Goal: Task Accomplishment & Management: Use online tool/utility

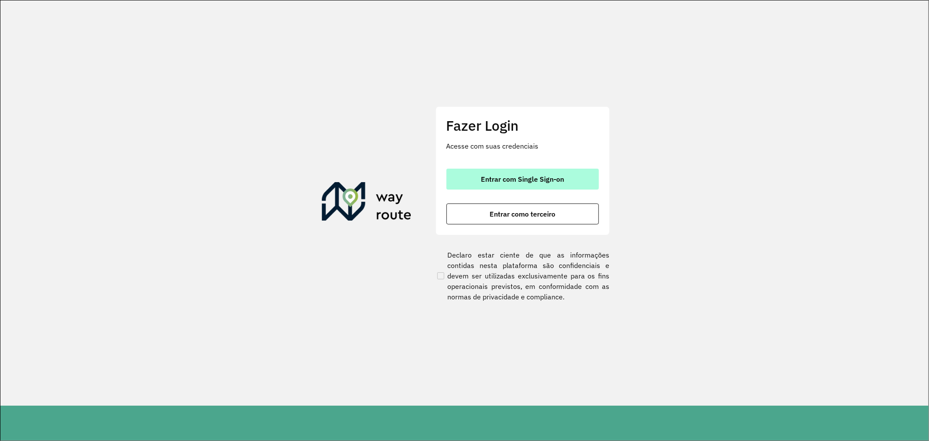
drag, startPoint x: 0, startPoint y: 0, endPoint x: 492, endPoint y: 179, distance: 523.7
click at [492, 179] on span "Entrar com Single Sign-on" at bounding box center [522, 178] width 83 height 7
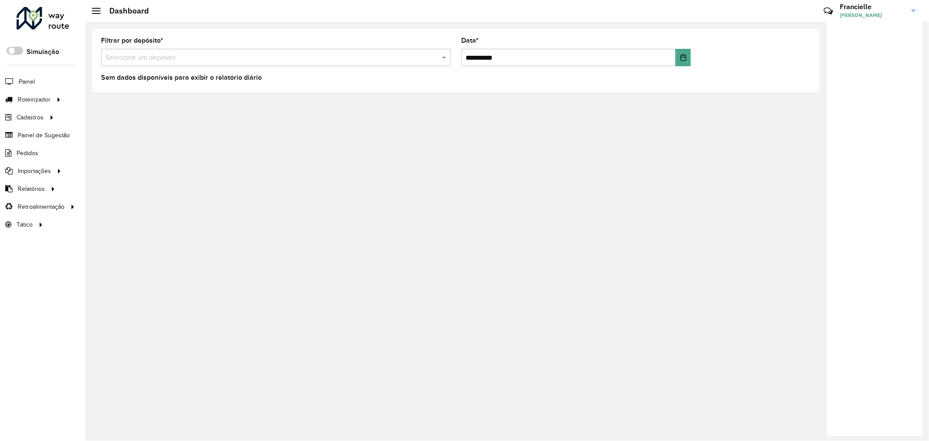
click at [174, 59] on input "text" at bounding box center [266, 58] width 323 height 10
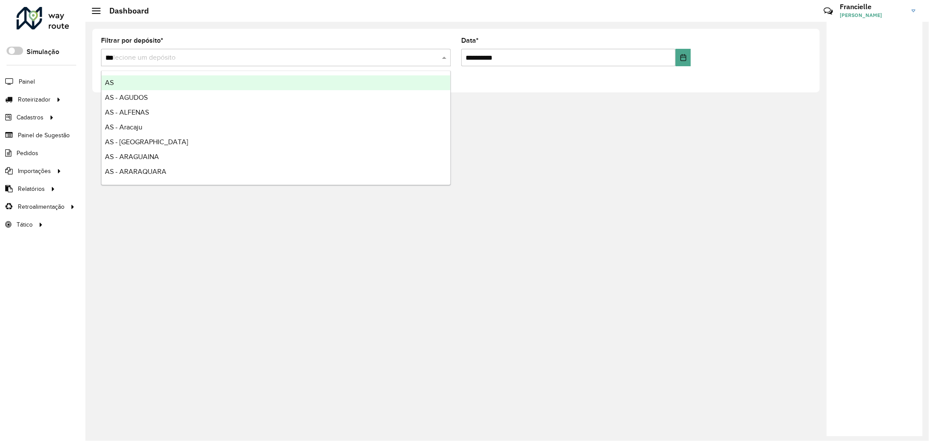
type input "****"
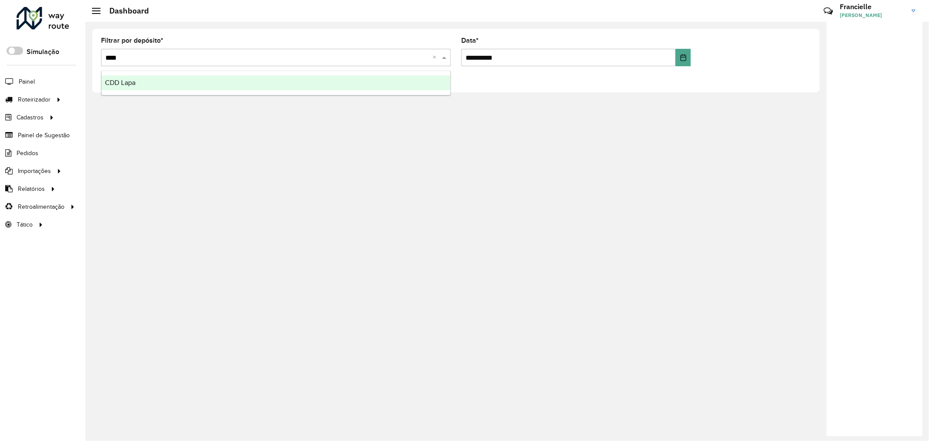
click at [185, 84] on div "CDD Lapa" at bounding box center [275, 82] width 349 height 15
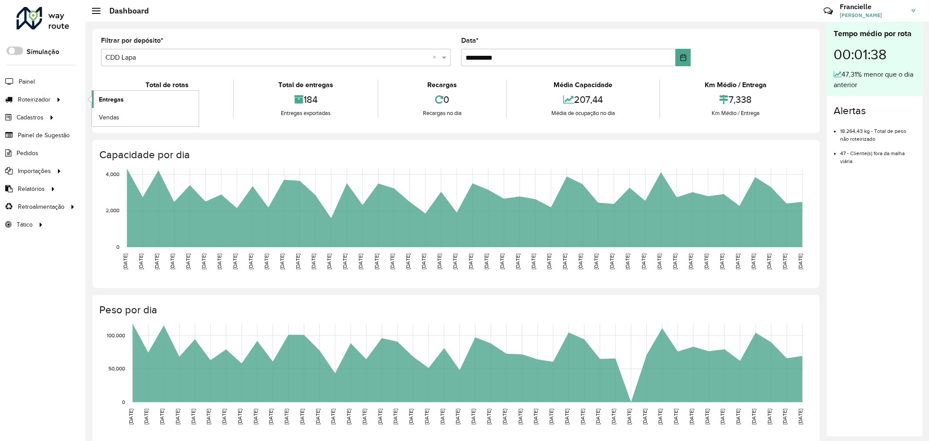
click at [133, 104] on link "Entregas" at bounding box center [145, 99] width 107 height 17
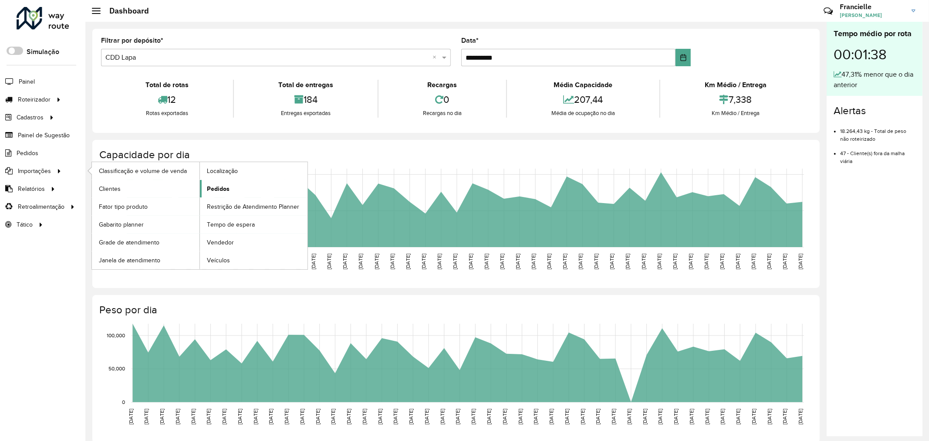
click at [216, 186] on span "Pedidos" at bounding box center [218, 188] width 23 height 9
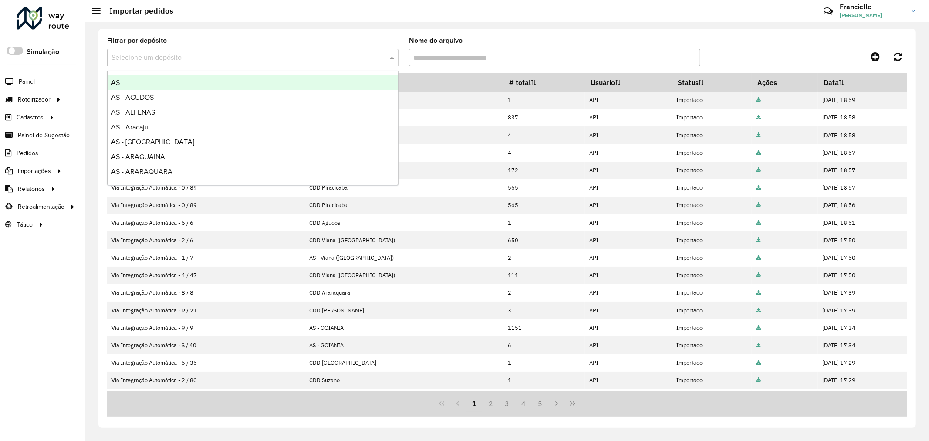
click at [251, 54] on input "text" at bounding box center [243, 58] width 265 height 10
type input "****"
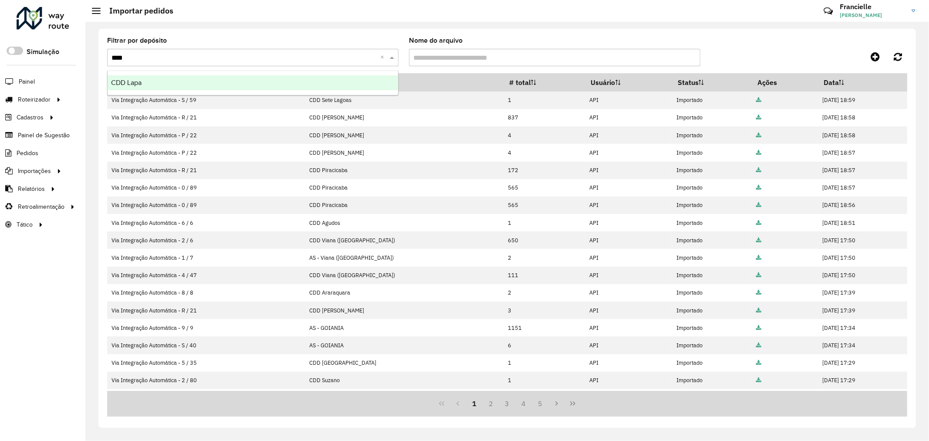
click at [239, 80] on div "CDD Lapa" at bounding box center [253, 82] width 290 height 15
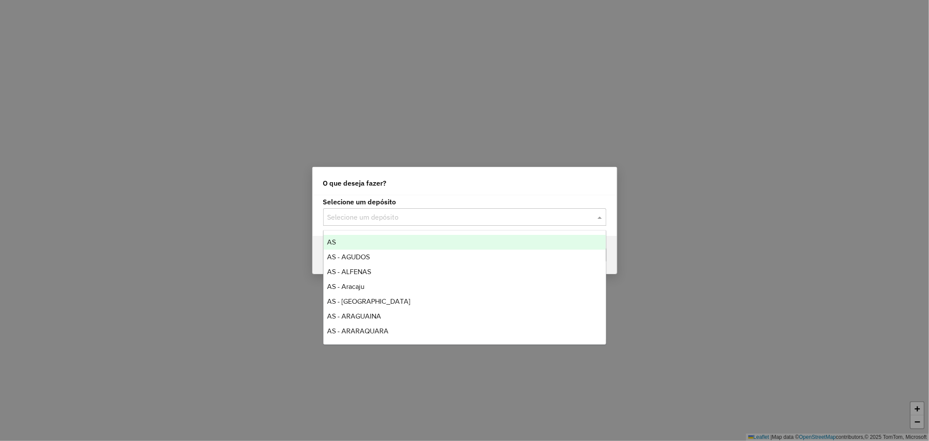
click at [440, 220] on input "text" at bounding box center [455, 217] width 257 height 10
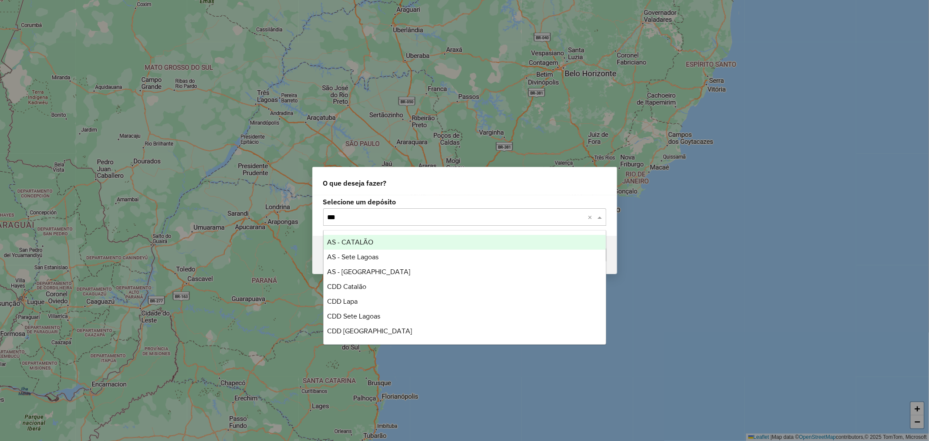
type input "****"
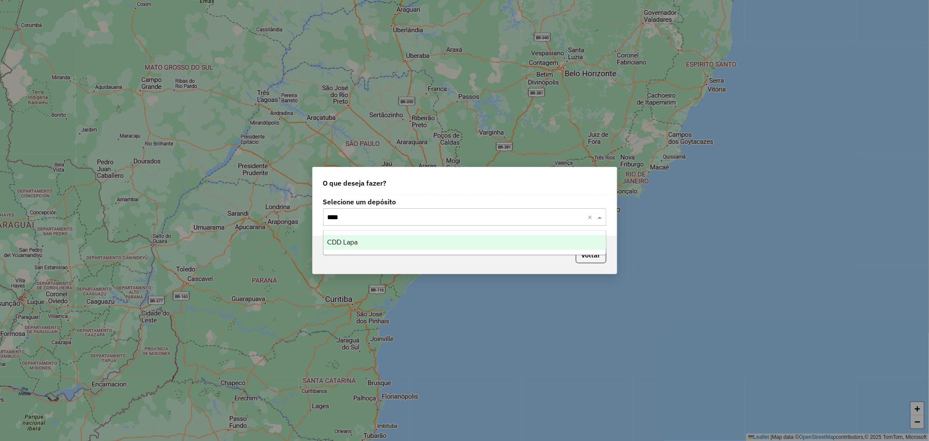
click at [425, 243] on div "CDD Lapa" at bounding box center [464, 242] width 282 height 15
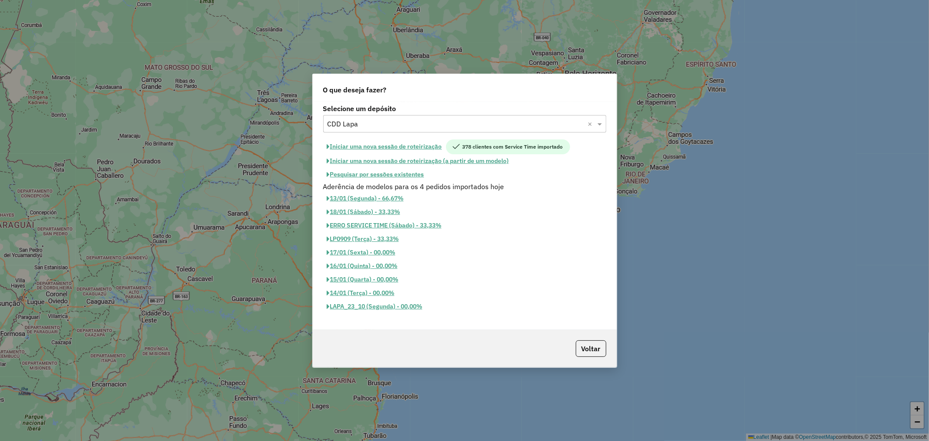
click at [392, 175] on button "Pesquisar por sessões existentes" at bounding box center [375, 174] width 105 height 13
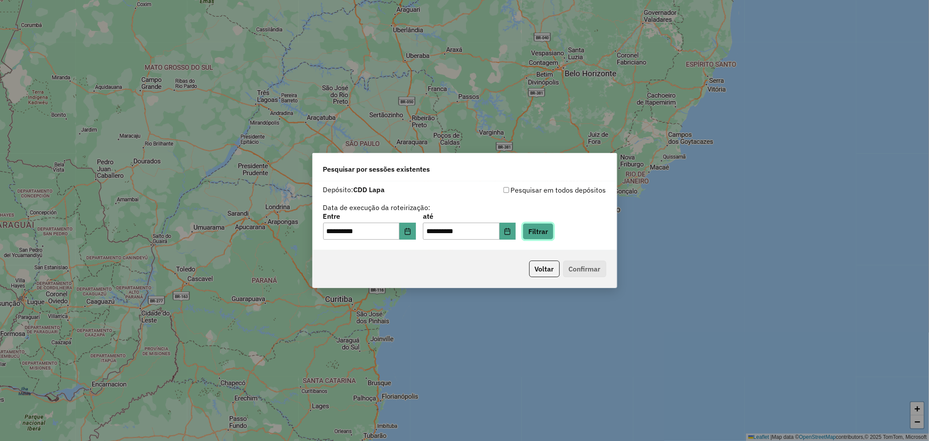
click at [546, 233] on button "Filtrar" at bounding box center [537, 231] width 31 height 17
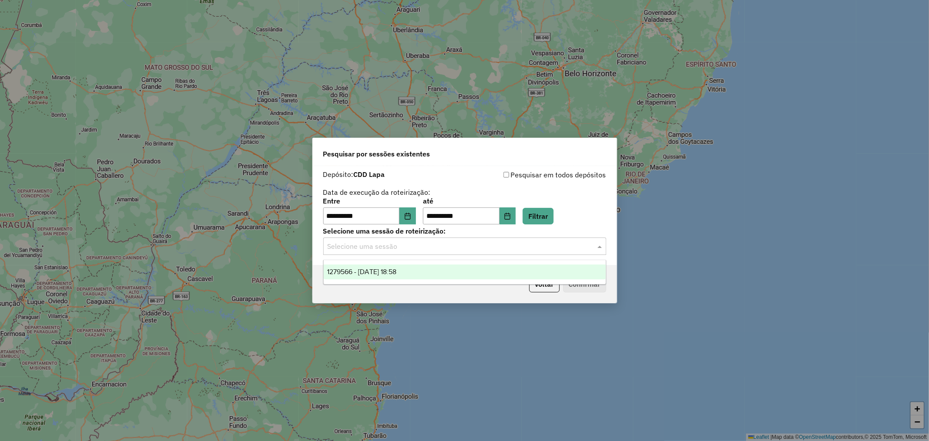
click at [475, 249] on input "text" at bounding box center [455, 246] width 257 height 10
click at [441, 273] on div "1279566 - 20/09/2025 18:58" at bounding box center [464, 271] width 282 height 15
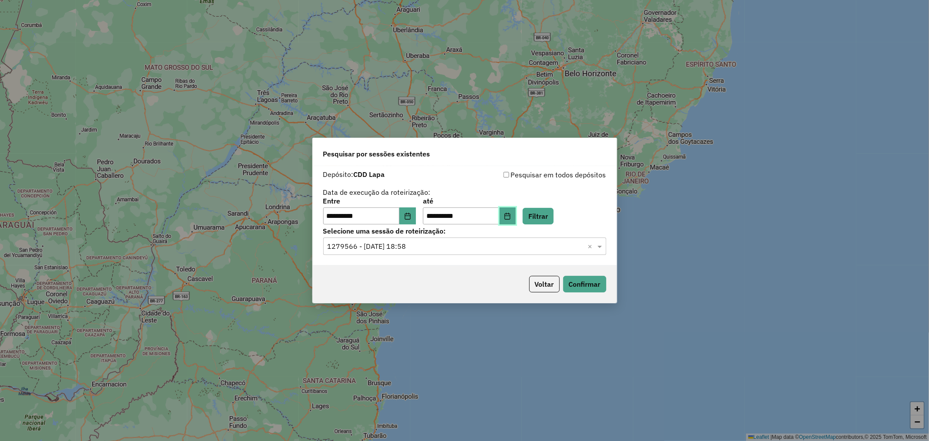
click at [516, 220] on button "Choose Date" at bounding box center [507, 215] width 17 height 17
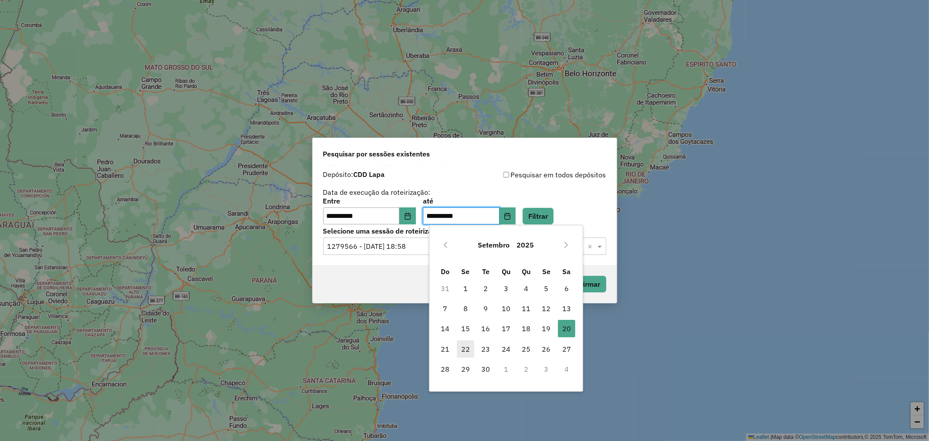
click at [468, 349] on span "22" at bounding box center [465, 348] width 17 height 17
type input "**********"
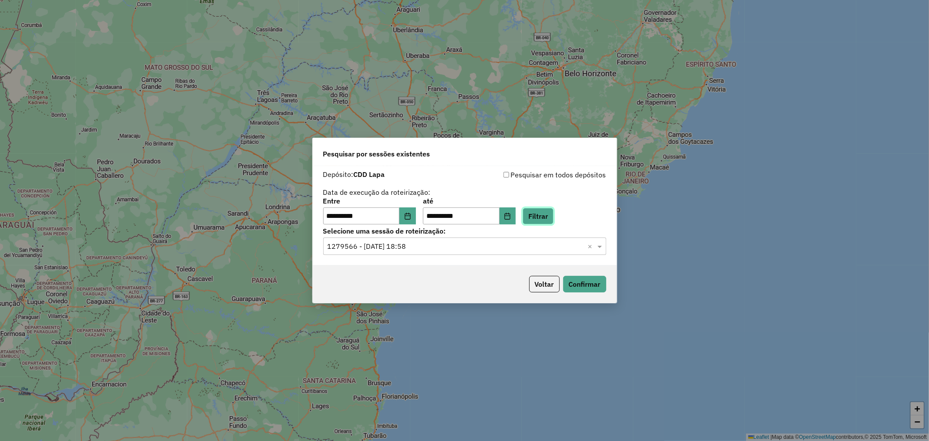
click at [546, 217] on button "Filtrar" at bounding box center [537, 216] width 31 height 17
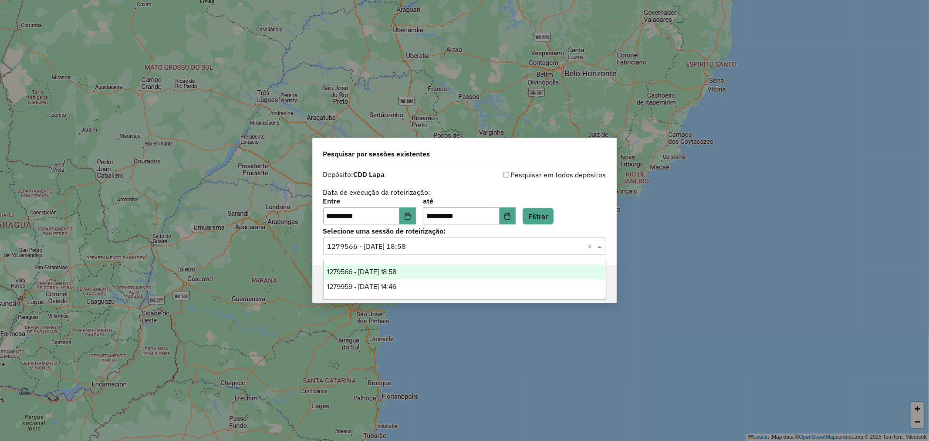
click at [475, 251] on input "text" at bounding box center [455, 246] width 257 height 10
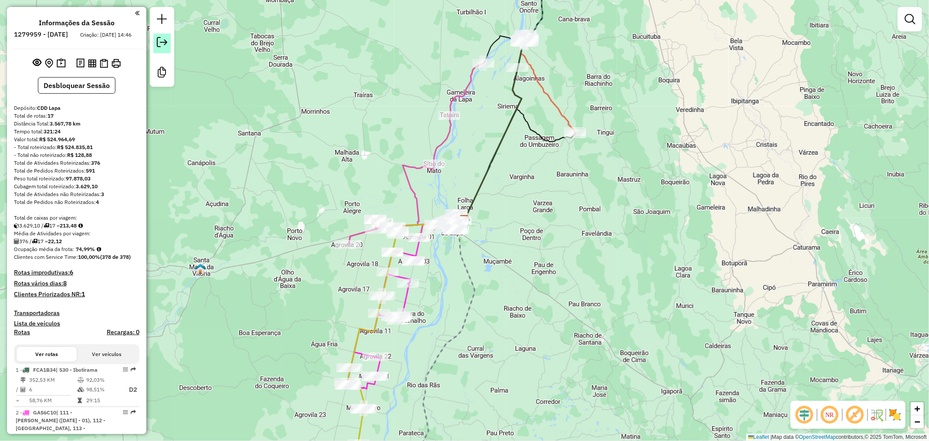
click at [158, 46] on em at bounding box center [162, 42] width 10 height 10
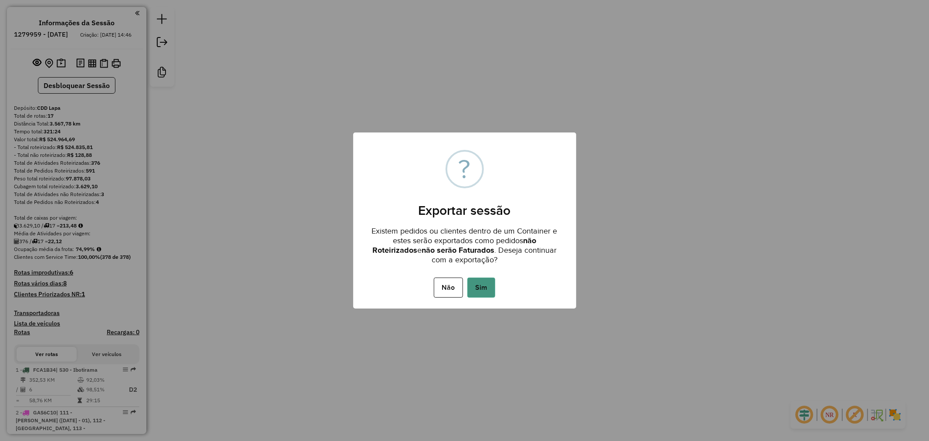
click at [487, 289] on button "Sim" at bounding box center [481, 287] width 28 height 20
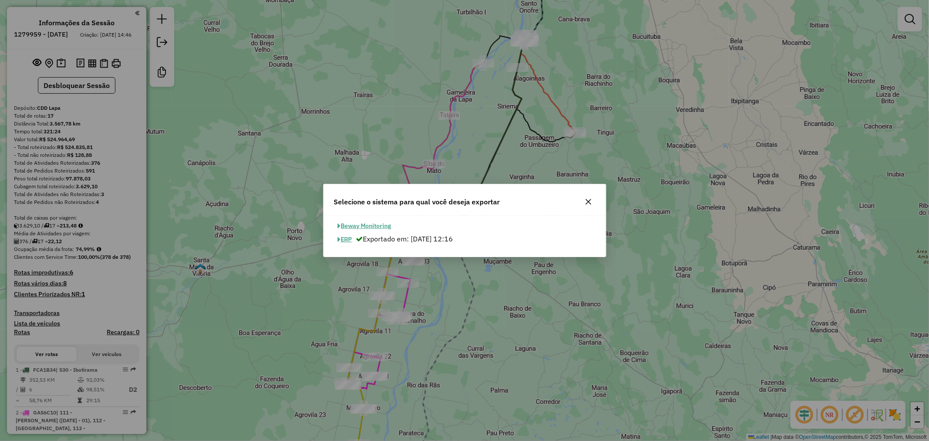
click at [348, 238] on button "ERP" at bounding box center [345, 239] width 22 height 13
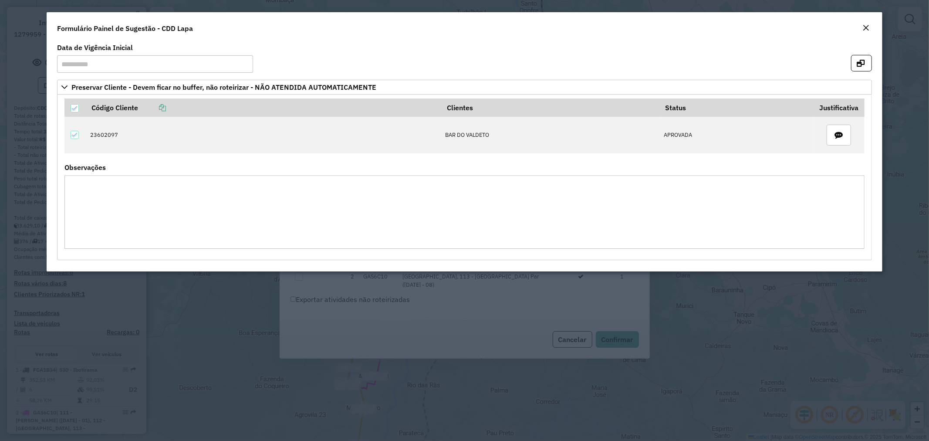
click at [101, 64] on input "**********" at bounding box center [155, 63] width 196 height 17
click at [868, 24] on div "Close" at bounding box center [865, 28] width 7 height 10
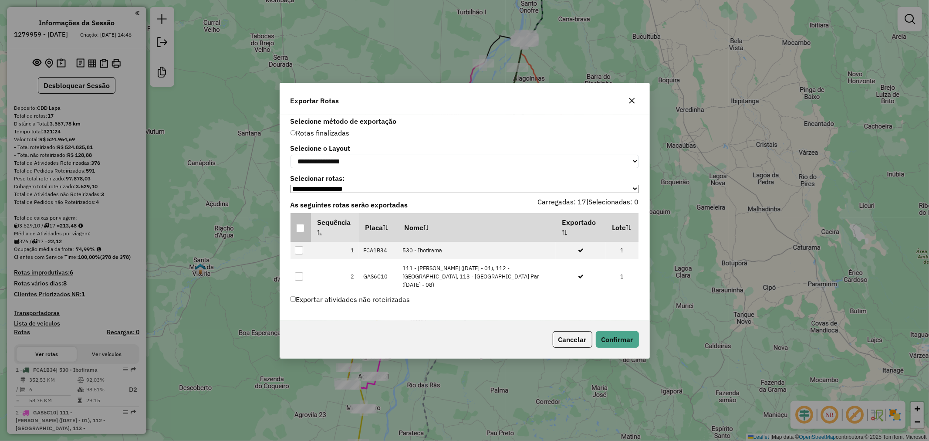
click at [300, 225] on p-tableheadercheckbox at bounding box center [300, 227] width 9 height 9
click at [302, 229] on div at bounding box center [300, 228] width 8 height 8
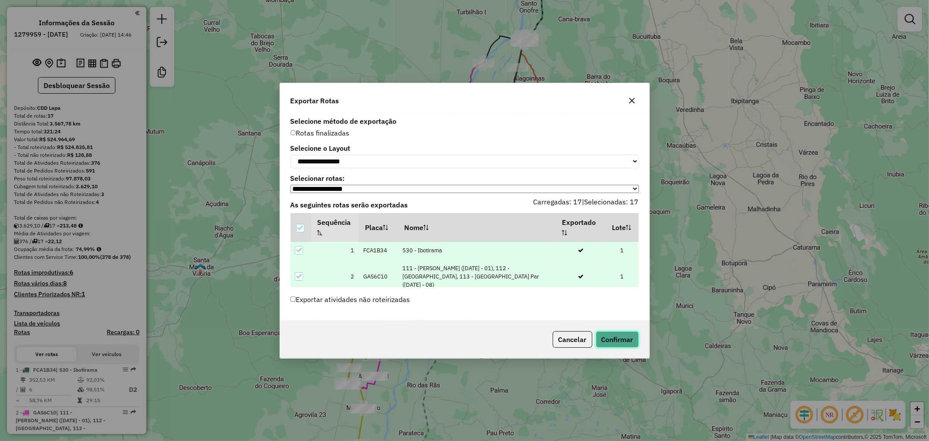
click at [623, 338] on button "Confirmar" at bounding box center [617, 339] width 43 height 17
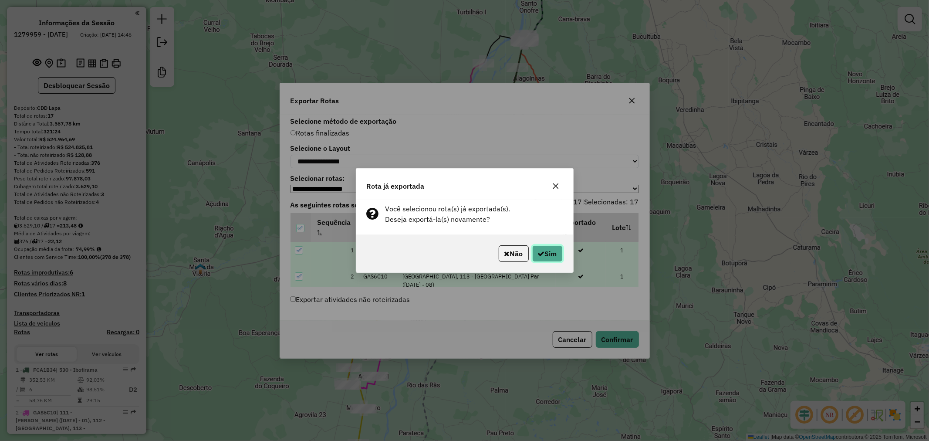
click at [546, 256] on button "Sim" at bounding box center [547, 253] width 30 height 17
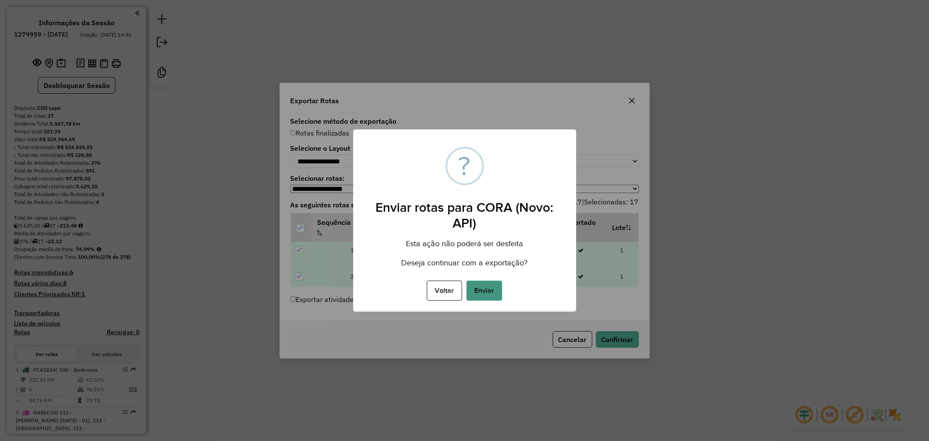
click at [490, 289] on button "Enviar" at bounding box center [484, 290] width 36 height 20
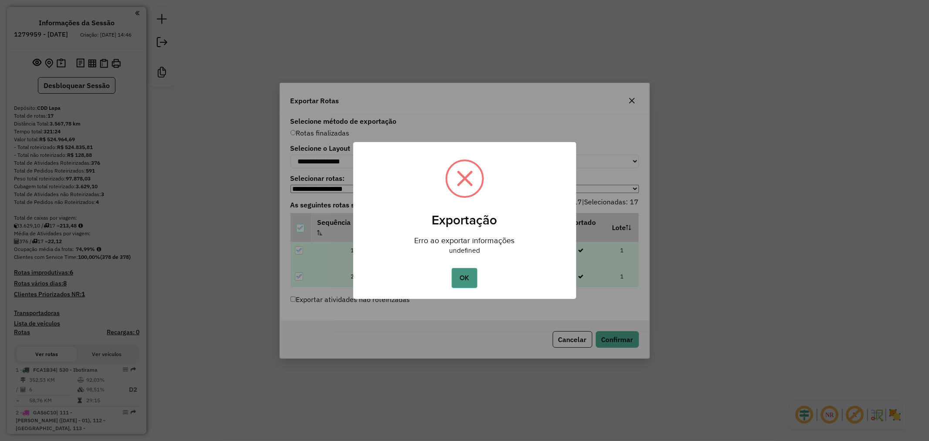
click at [464, 281] on button "OK" at bounding box center [465, 278] width 26 height 20
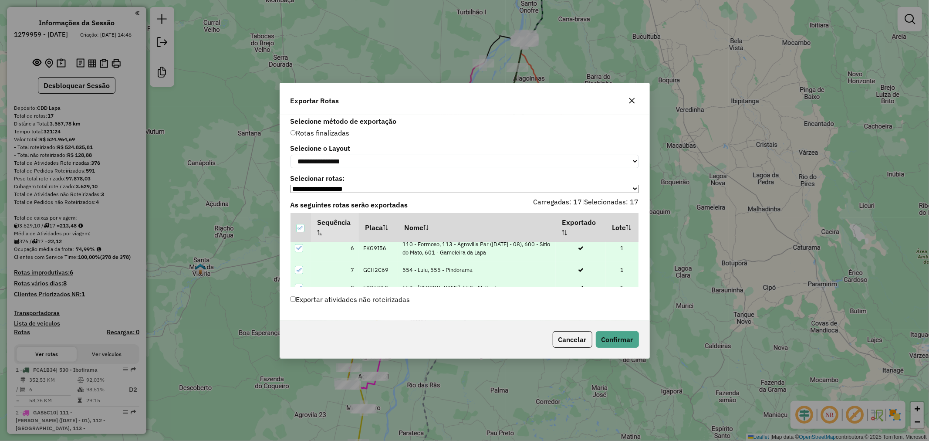
scroll to position [97, 0]
click at [405, 319] on div "**********" at bounding box center [464, 218] width 369 height 206
click at [301, 249] on icon at bounding box center [299, 250] width 6 height 6
click at [617, 342] on button "Confirmar" at bounding box center [617, 339] width 43 height 17
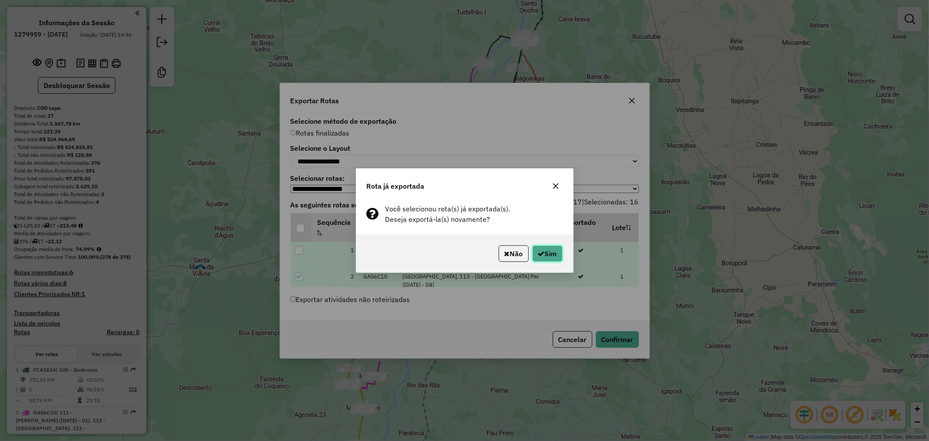
click at [551, 255] on button "Sim" at bounding box center [547, 253] width 30 height 17
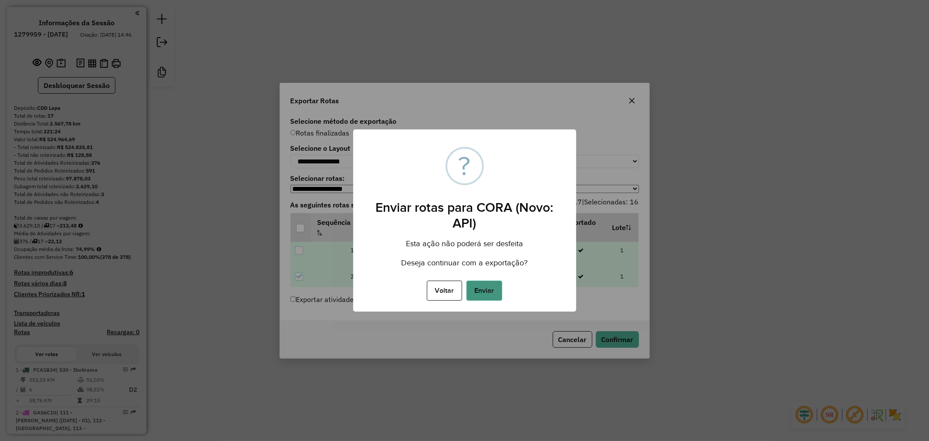
click at [485, 292] on button "Enviar" at bounding box center [484, 290] width 36 height 20
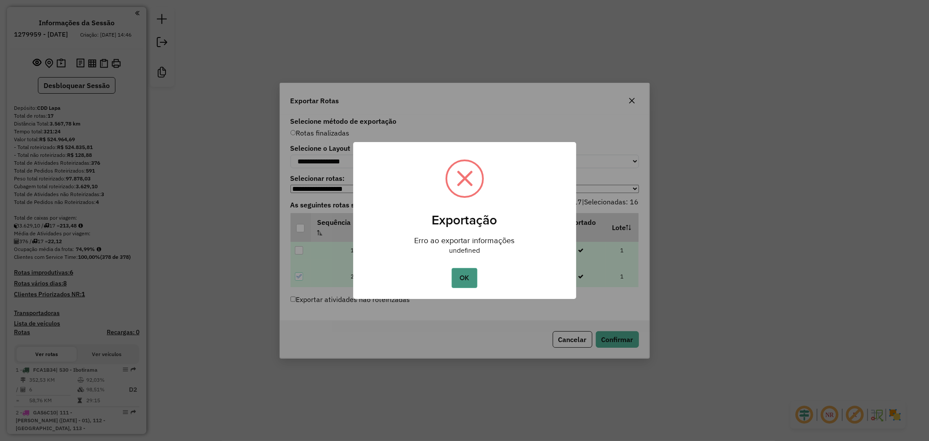
click at [463, 280] on button "OK" at bounding box center [465, 278] width 26 height 20
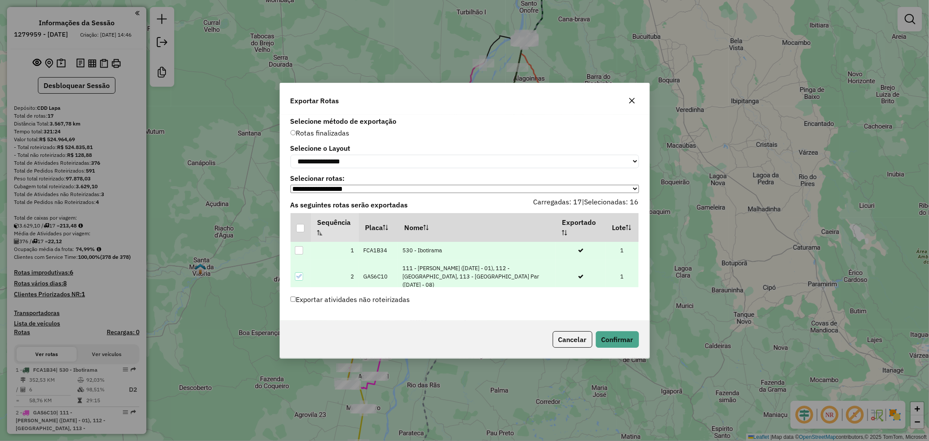
click at [300, 276] on icon at bounding box center [299, 276] width 6 height 6
click at [615, 340] on button "Confirmar" at bounding box center [617, 339] width 43 height 17
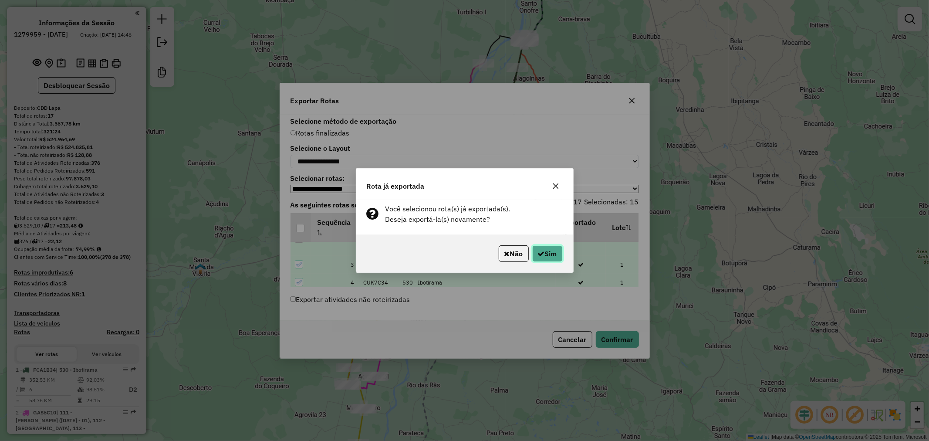
click at [545, 256] on button "Sim" at bounding box center [547, 253] width 30 height 17
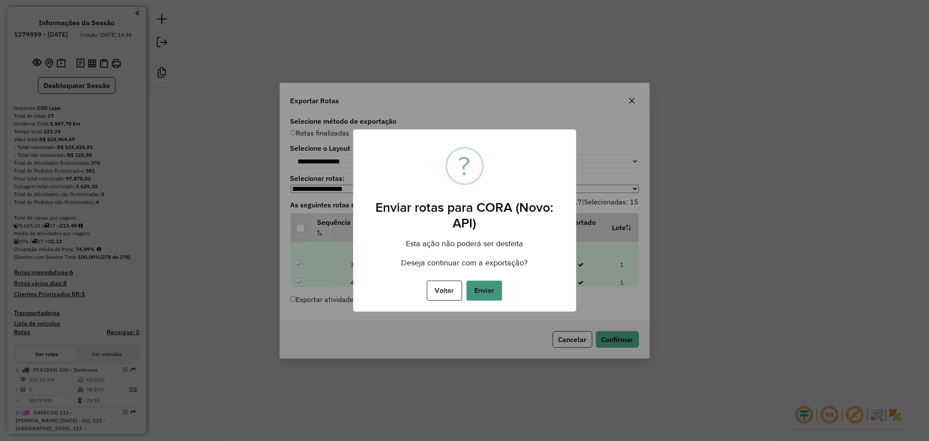
click at [488, 292] on button "Enviar" at bounding box center [484, 290] width 36 height 20
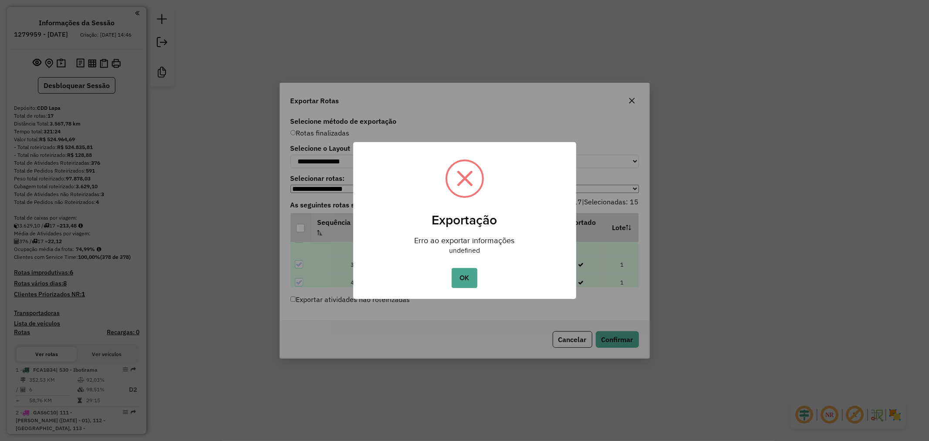
click at [463, 285] on button "OK" at bounding box center [465, 278] width 26 height 20
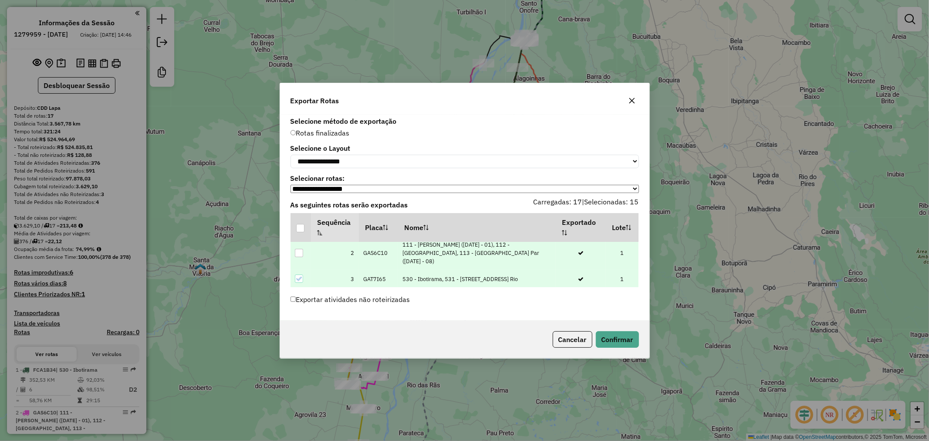
scroll to position [0, 0]
click at [620, 338] on button "Confirmar" at bounding box center [617, 339] width 43 height 17
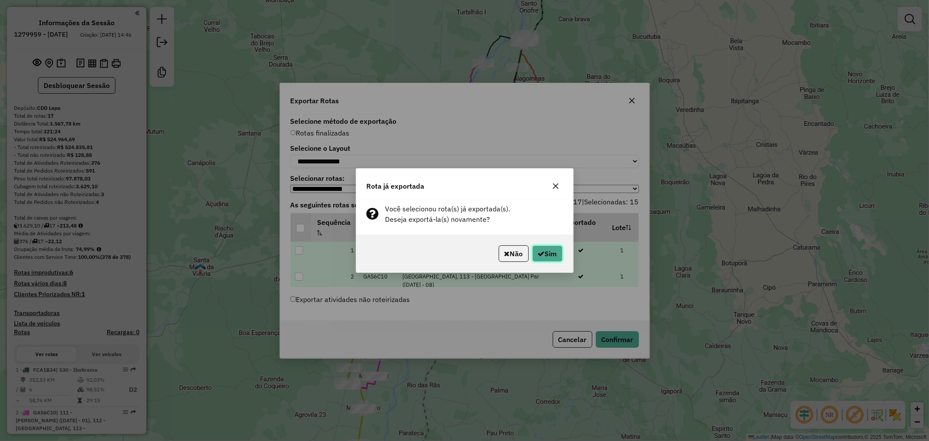
click at [556, 253] on button "Sim" at bounding box center [547, 253] width 30 height 17
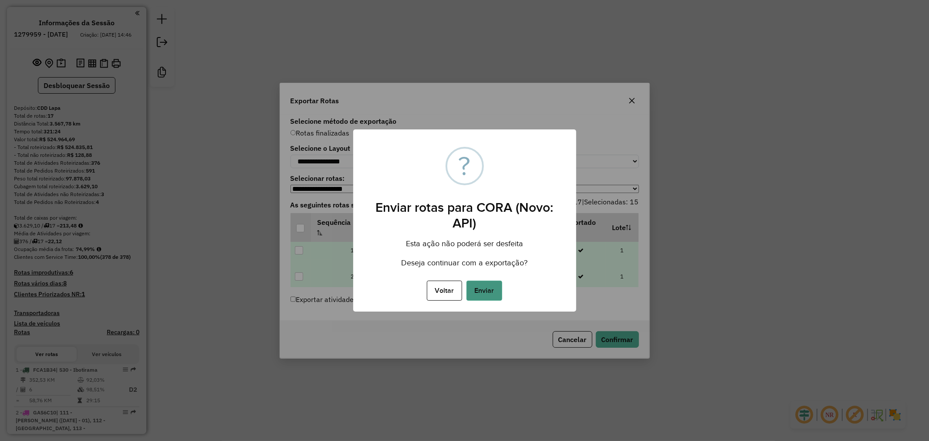
click at [490, 290] on button "Enviar" at bounding box center [484, 290] width 36 height 20
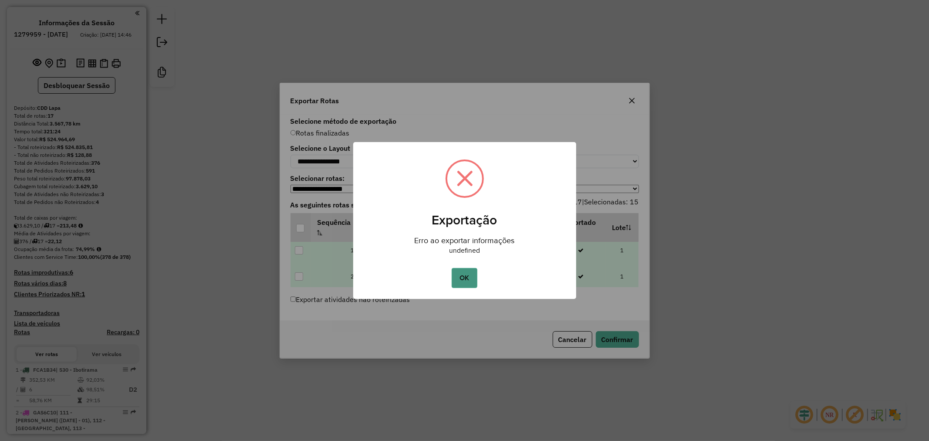
click at [466, 277] on button "OK" at bounding box center [465, 278] width 26 height 20
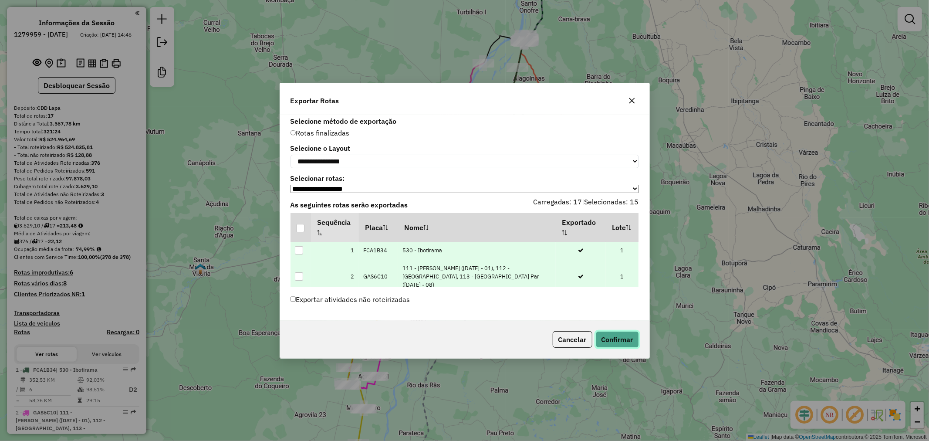
click at [620, 342] on button "Confirmar" at bounding box center [617, 339] width 43 height 17
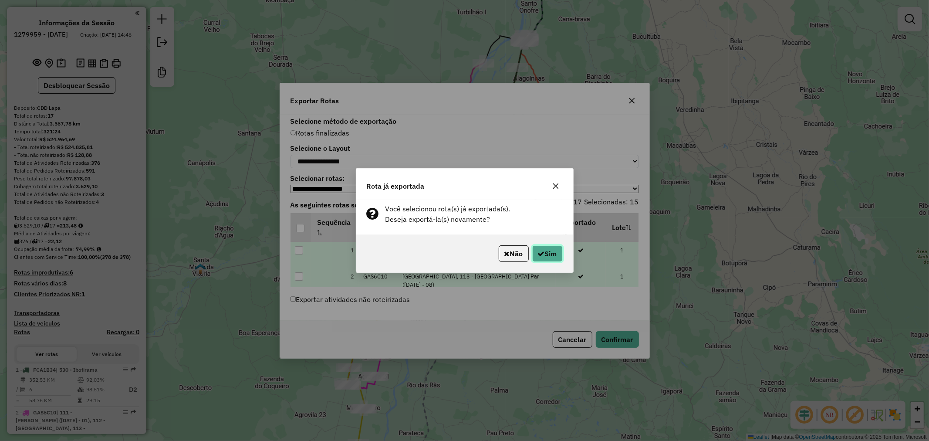
click at [549, 250] on button "Sim" at bounding box center [547, 253] width 30 height 17
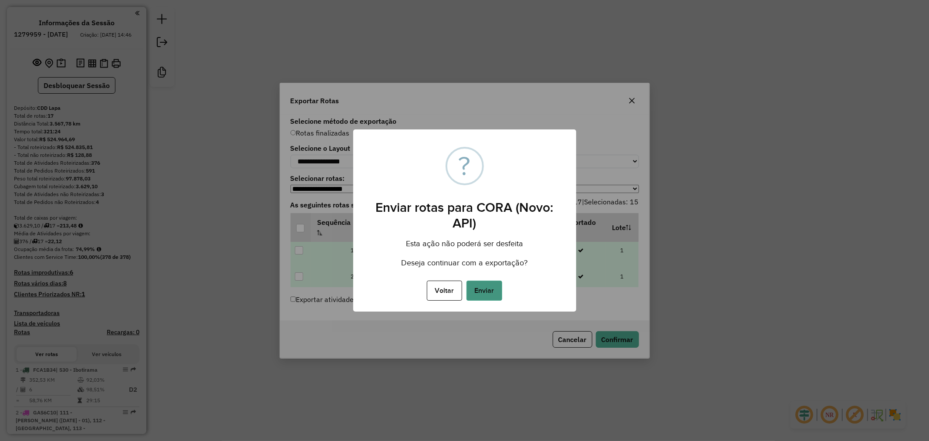
click at [493, 283] on button "Enviar" at bounding box center [484, 290] width 36 height 20
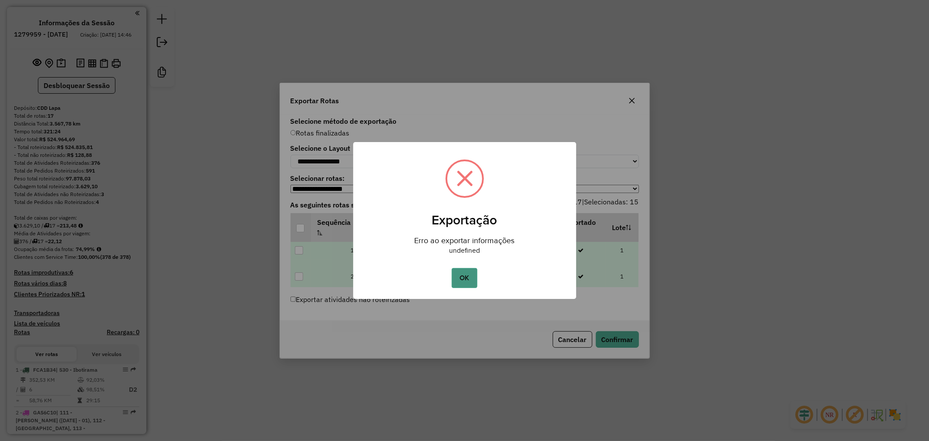
click at [468, 280] on button "OK" at bounding box center [465, 278] width 26 height 20
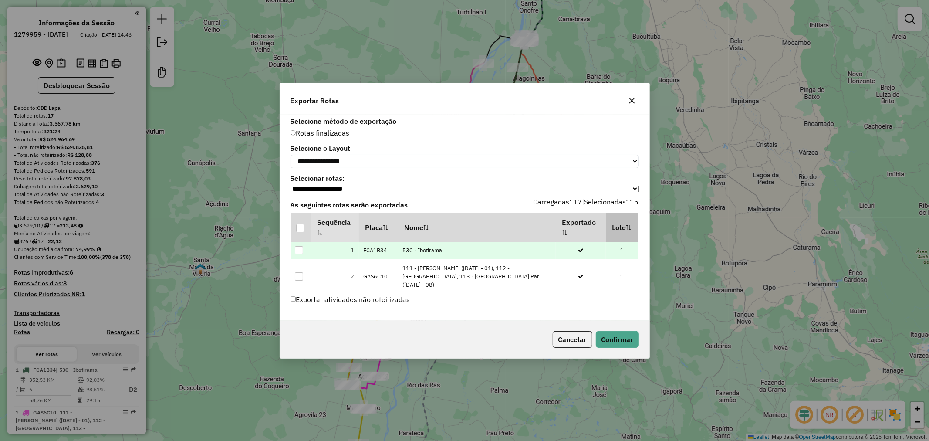
click at [635, 226] on th "Lote" at bounding box center [622, 227] width 33 height 29
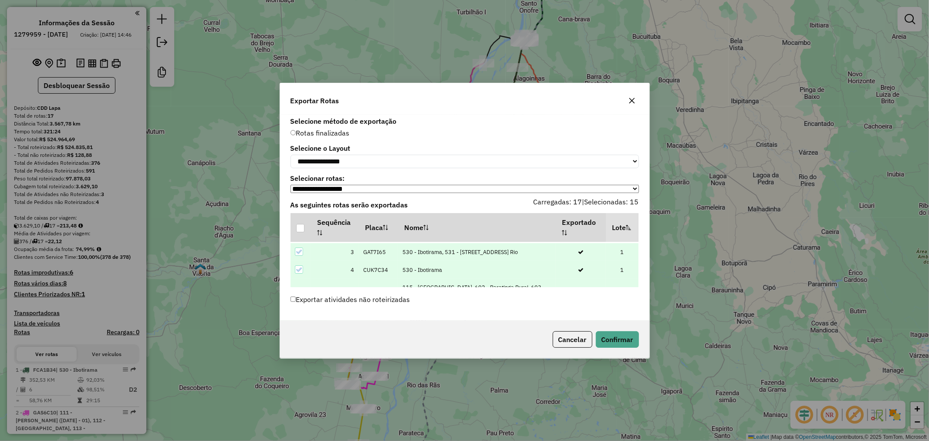
scroll to position [61, 0]
click at [299, 259] on icon at bounding box center [299, 259] width 6 height 6
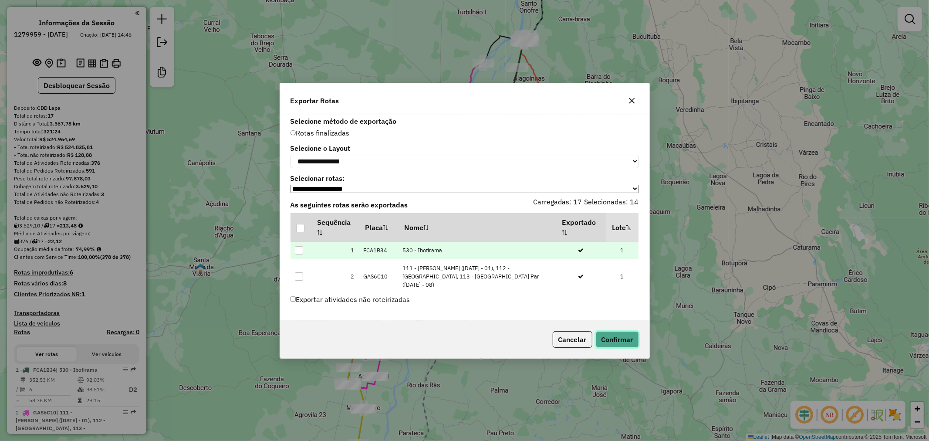
click at [605, 342] on button "Confirmar" at bounding box center [617, 339] width 43 height 17
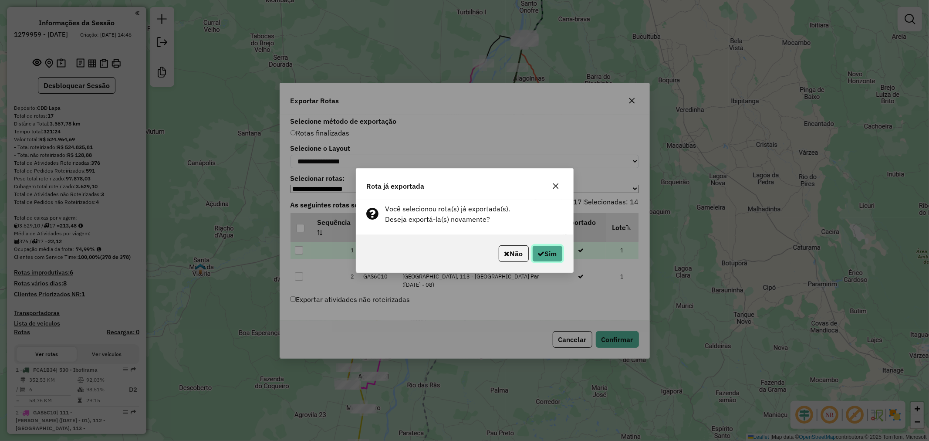
click at [543, 249] on button "Sim" at bounding box center [547, 253] width 30 height 17
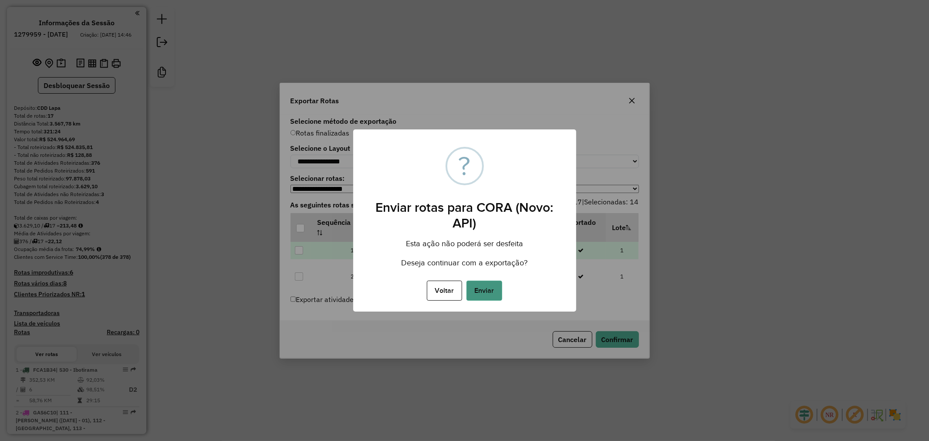
click at [481, 290] on button "Enviar" at bounding box center [484, 290] width 36 height 20
